Goal: Task Accomplishment & Management: Use online tool/utility

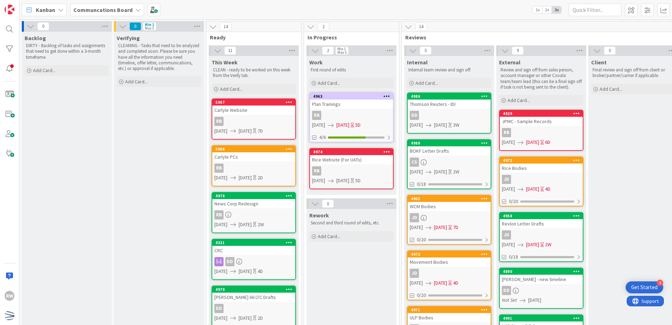
click at [75, 69] on div "Add Card..." at bounding box center [67, 70] width 84 height 11
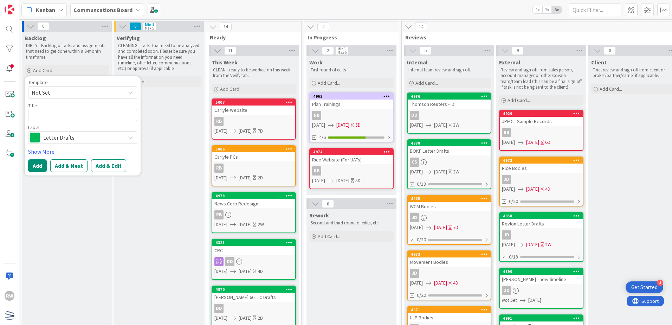
click at [86, 134] on span "Letter Drafts" at bounding box center [82, 138] width 78 height 10
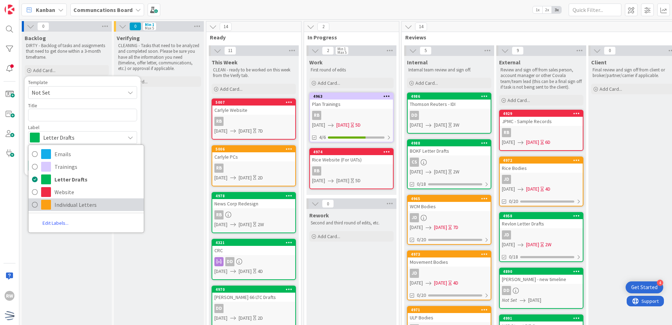
click at [84, 204] on span "Individual Letters" at bounding box center [97, 204] width 86 height 11
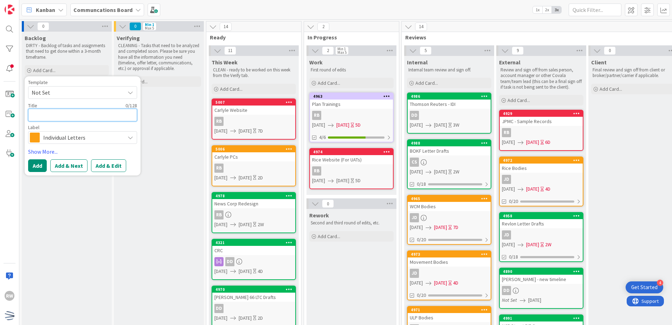
drag, startPoint x: 87, startPoint y: 118, endPoint x: 84, endPoint y: 115, distance: 4.5
click at [87, 120] on textarea at bounding box center [82, 115] width 109 height 13
click at [86, 94] on span "Not Set" at bounding box center [76, 92] width 88 height 9
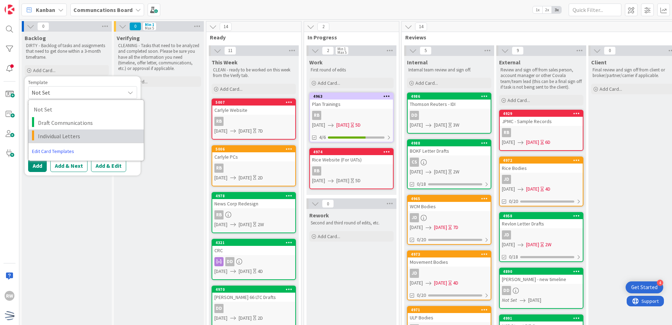
click at [95, 136] on span "Individual Letters" at bounding box center [88, 136] width 101 height 9
type textarea "x"
type textarea "Individual Letters"
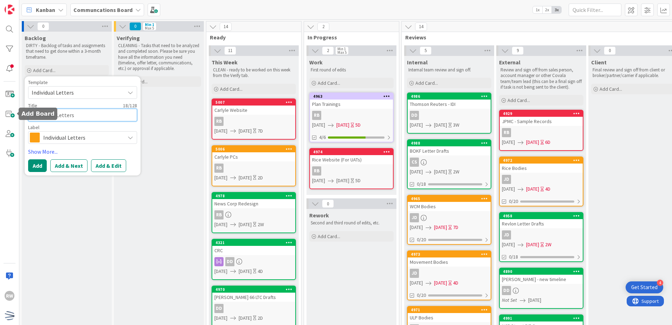
drag, startPoint x: 86, startPoint y: 115, endPoint x: -1, endPoint y: 108, distance: 87.5
click at [0, 108] on html "4 Get Started RW Kanban Communcations Board 1x 2x 3x 0 Backlog DIRTY - Backlog …" at bounding box center [336, 162] width 672 height 325
type textarea "x"
type textarea "K"
type textarea "x"
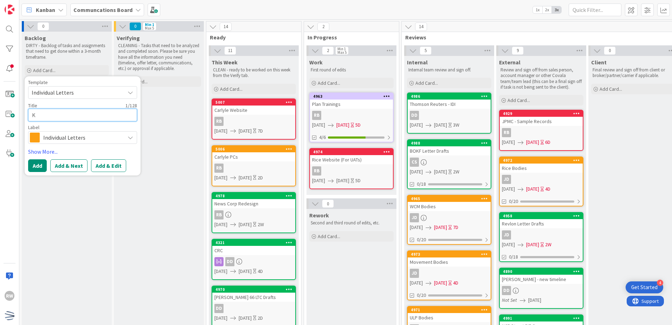
type textarea "Ke"
type textarea "x"
type textarea "Kel"
type textarea "x"
type textarea "[PERSON_NAME]"
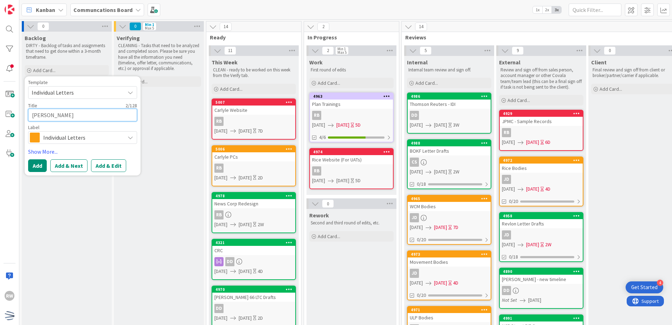
type textarea "x"
type textarea "[PERSON_NAME]"
type textarea "x"
type textarea "[PERSON_NAME]"
type textarea "x"
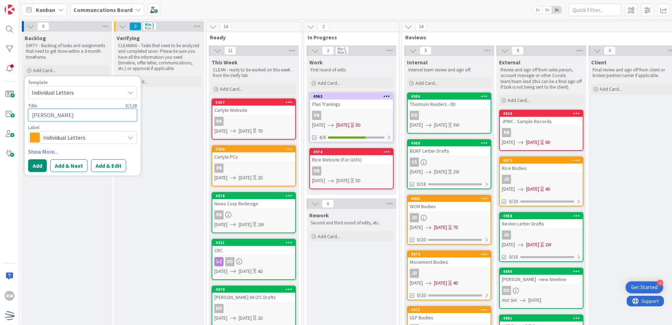
type textarea "[PERSON_NAME]"
type textarea "x"
type textarea "[PERSON_NAME]"
type textarea "x"
type textarea "[PERSON_NAME]"
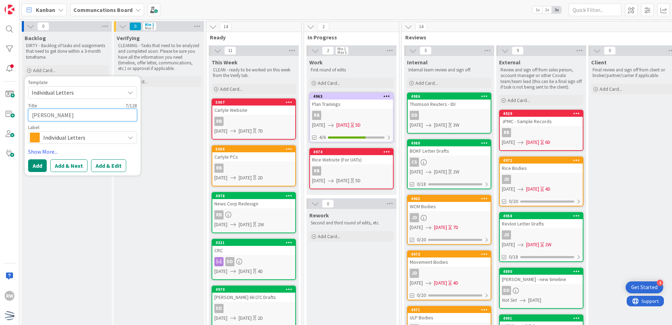
type textarea "x"
type textarea "[PERSON_NAME]"
type textarea "x"
type textarea "[PERSON_NAME]"
type textarea "x"
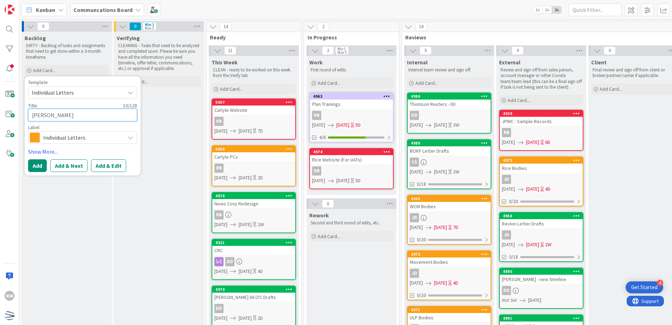
type textarea "[PERSON_NAME] Group"
type textarea "x"
type textarea "[PERSON_NAME] Group"
type textarea "x"
type textarea "[PERSON_NAME] Group M"
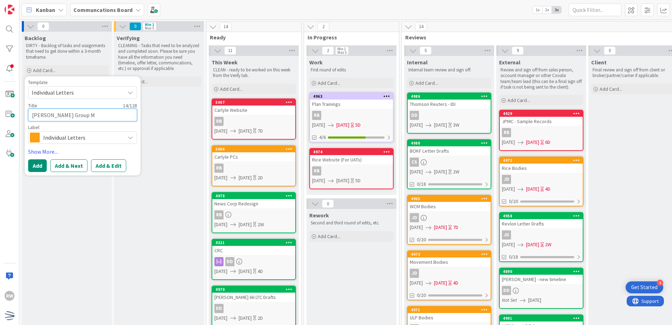
type textarea "x"
type textarea "[PERSON_NAME] Group Ma"
type textarea "x"
type textarea "[PERSON_NAME] Group Mai"
type textarea "x"
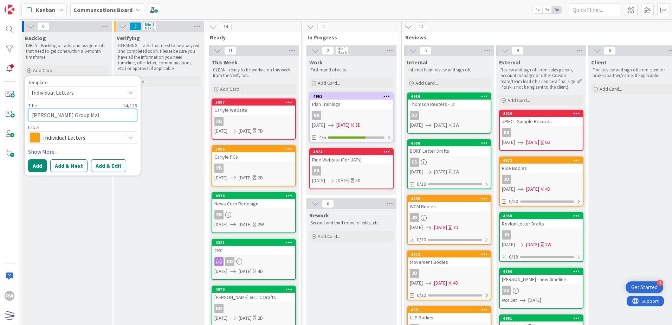
type textarea "[PERSON_NAME] Group Mail"
type textarea "x"
type textarea "[PERSON_NAME] Group [PERSON_NAME]"
type textarea "x"
type textarea "[PERSON_NAME] Group Mailer"
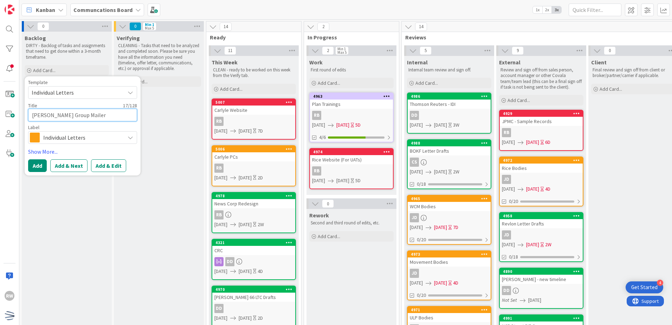
type textarea "x"
type textarea "[PERSON_NAME] Group Mailers"
type textarea "x"
type textarea "[PERSON_NAME] Group Mailers a"
type textarea "x"
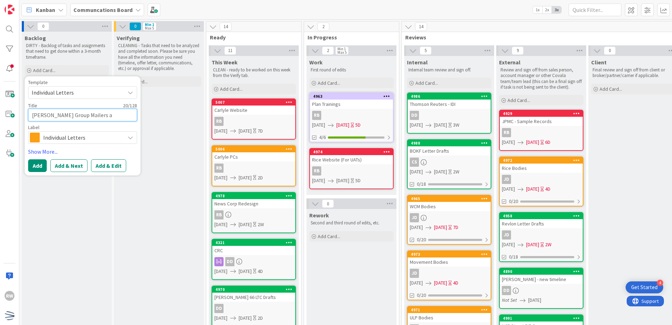
type textarea "[PERSON_NAME] Group Mailers an"
type textarea "x"
type textarea "[PERSON_NAME] Group Mailers and"
type textarea "x"
type textarea "[PERSON_NAME] Group Mailers and P"
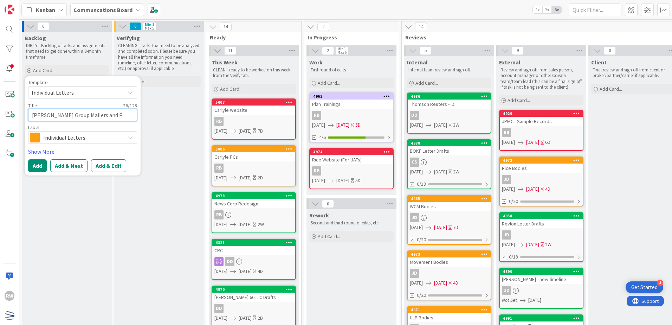
type textarea "x"
type textarea "[PERSON_NAME] Group Mailers and PC"
type textarea "x"
type textarea "[PERSON_NAME] Group Mailers and PCs"
click at [42, 148] on link "Show More..." at bounding box center [82, 151] width 109 height 8
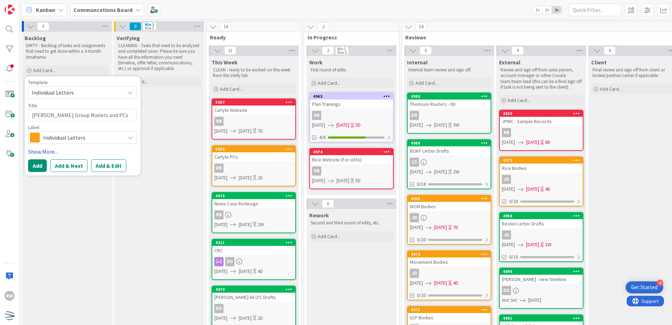
type textarea "x"
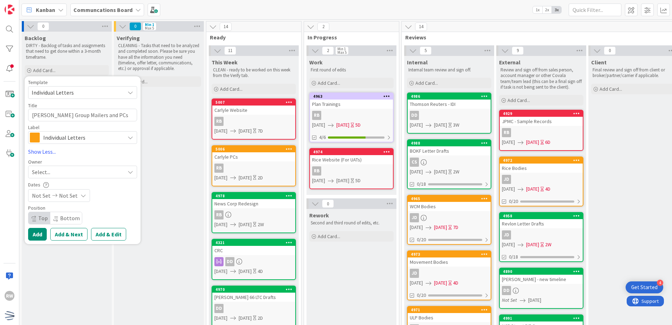
click at [71, 201] on div "Not Set Not Set" at bounding box center [59, 195] width 62 height 13
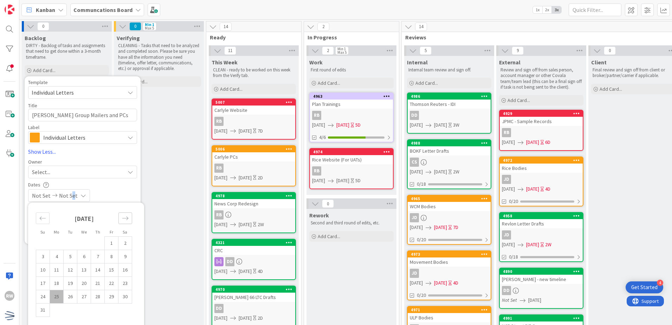
click at [129, 218] on div "Move forward to switch to the next month." at bounding box center [125, 218] width 14 height 12
click at [67, 242] on td "2" at bounding box center [71, 242] width 14 height 13
type input "[DATE]"
type textarea "x"
click at [114, 184] on div "Dates" at bounding box center [82, 185] width 109 height 6
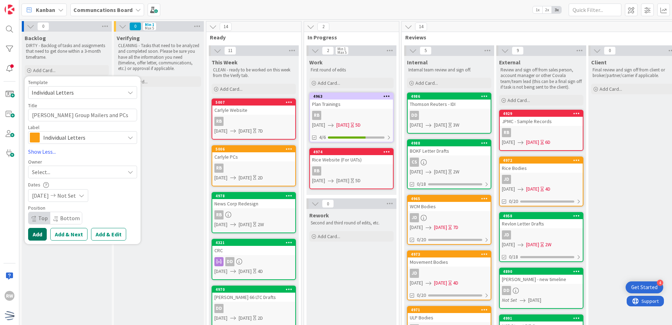
click at [40, 234] on button "Add" at bounding box center [37, 234] width 19 height 13
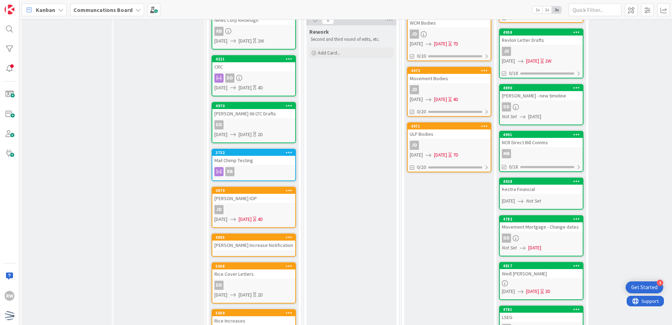
scroll to position [141, 0]
